Goal: Task Accomplishment & Management: Use online tool/utility

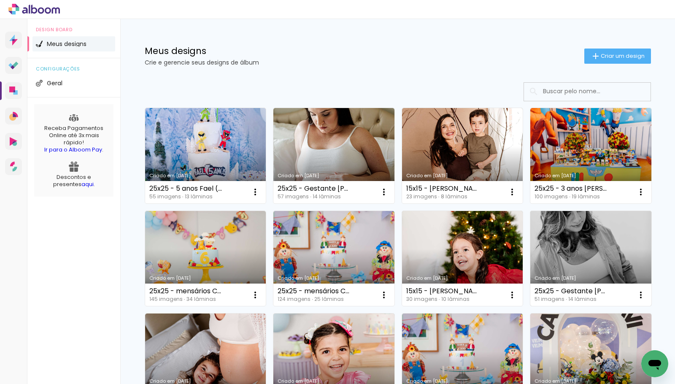
click at [593, 243] on link "Criado em [DATE]" at bounding box center [590, 258] width 121 height 95
